Goal: Navigation & Orientation: Find specific page/section

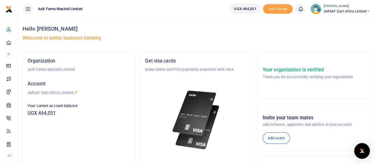
click at [365, 152] on div "Open Intercom Messenger" at bounding box center [363, 151] width 16 height 16
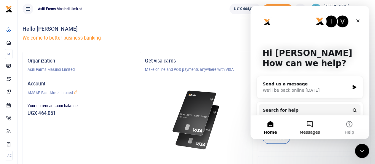
click at [313, 124] on button "Messages" at bounding box center [309, 127] width 39 height 24
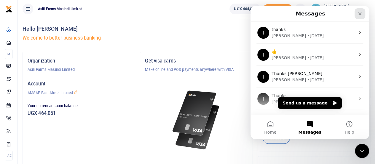
click at [361, 15] on icon "Close" at bounding box center [360, 13] width 3 height 3
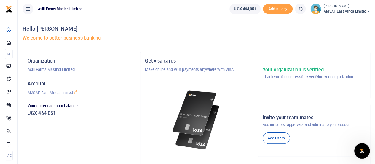
click at [364, 156] on div "Open Intercom Messenger" at bounding box center [362, 150] width 20 height 20
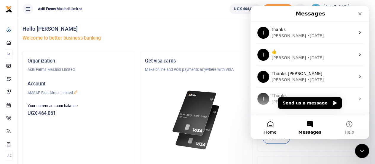
click at [272, 126] on button "Home" at bounding box center [270, 127] width 39 height 24
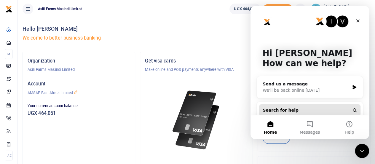
click at [302, 111] on button "Search for help" at bounding box center [309, 110] width 101 height 12
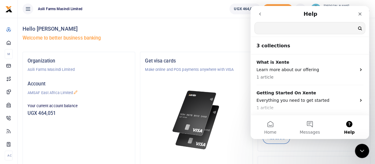
scroll to position [31, 0]
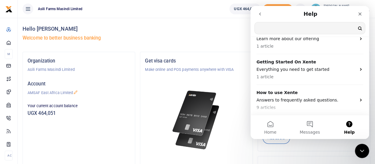
click at [263, 20] on nav "Help Search for help" at bounding box center [310, 21] width 119 height 31
click at [261, 16] on button "go back" at bounding box center [260, 13] width 11 height 11
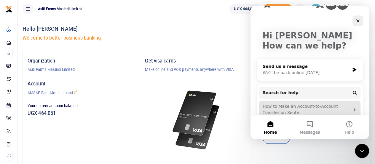
scroll to position [26, 0]
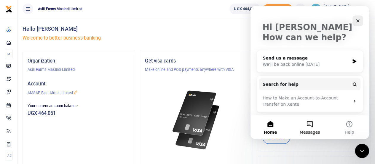
click at [313, 130] on span "Messages" at bounding box center [310, 132] width 20 height 4
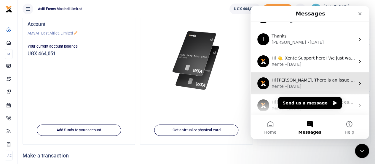
scroll to position [84, 0]
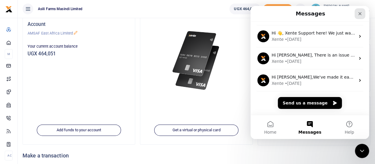
click at [360, 15] on icon "Close" at bounding box center [360, 13] width 5 height 5
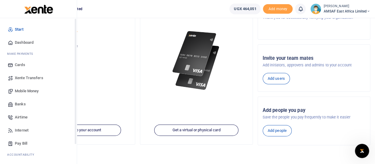
click at [21, 29] on span "Start" at bounding box center [19, 29] width 9 height 6
